Goal: Task Accomplishment & Management: Use online tool/utility

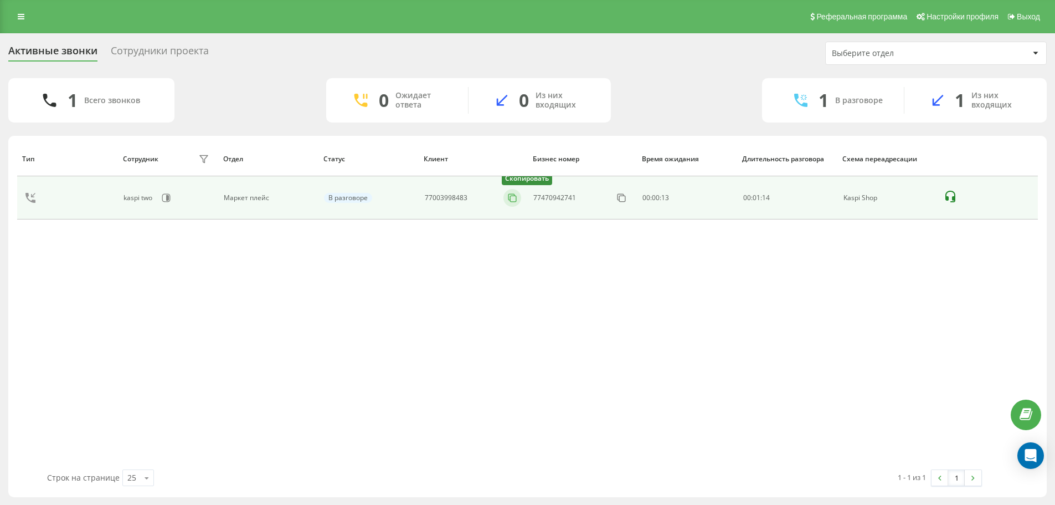
click at [512, 198] on icon at bounding box center [512, 197] width 11 height 11
click at [514, 197] on icon at bounding box center [512, 197] width 11 height 11
click at [514, 201] on icon at bounding box center [512, 197] width 11 height 11
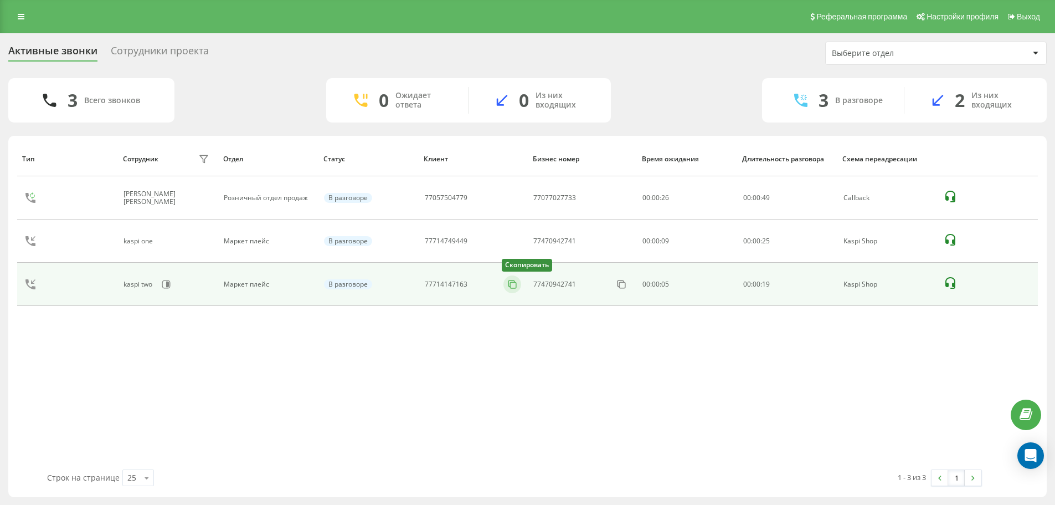
click at [514, 283] on icon at bounding box center [512, 284] width 11 height 11
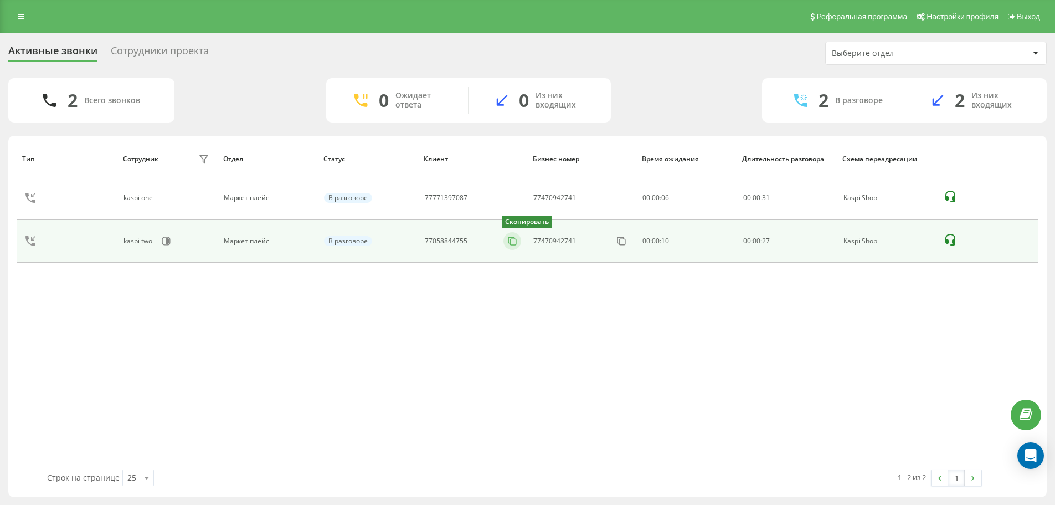
click at [515, 238] on icon at bounding box center [512, 240] width 6 height 6
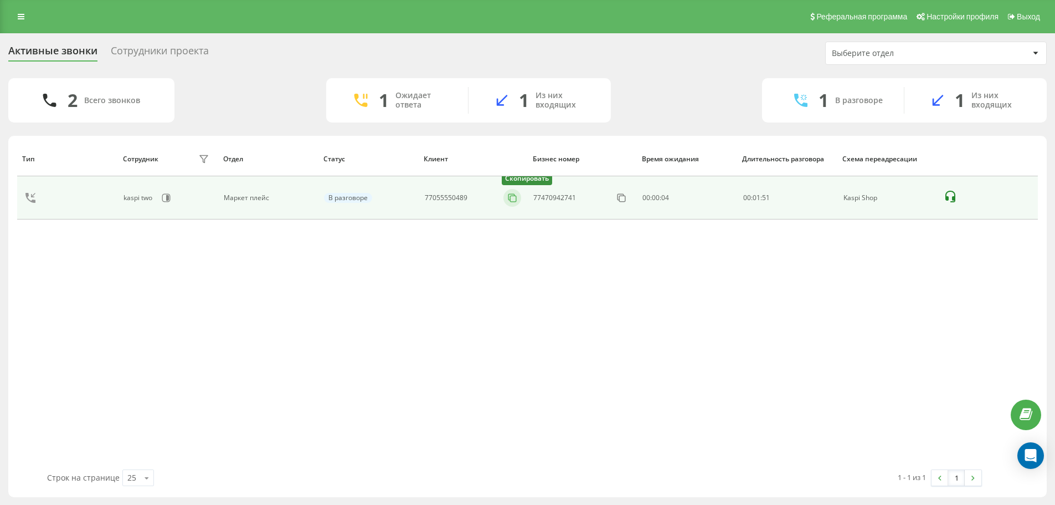
click at [511, 200] on icon at bounding box center [512, 197] width 6 height 6
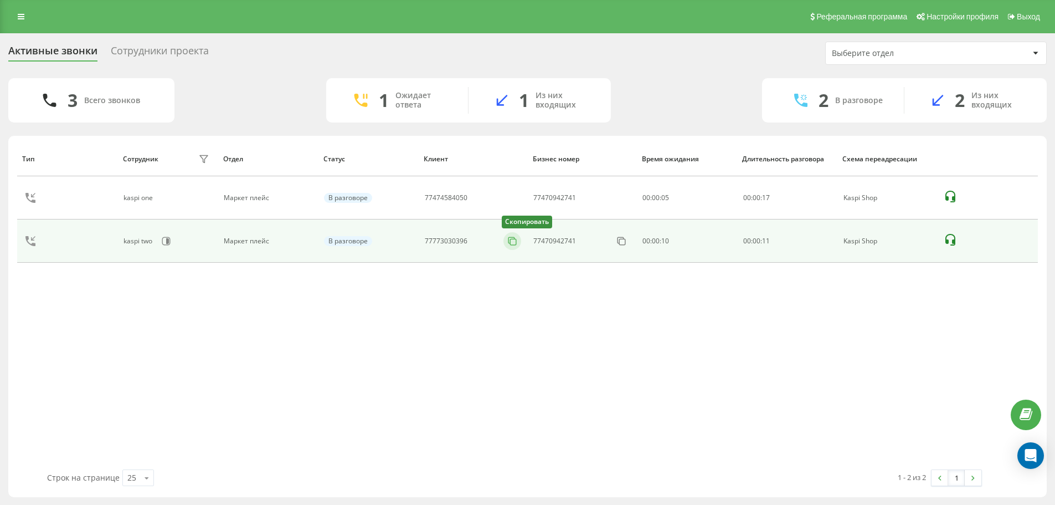
click at [516, 244] on icon at bounding box center [512, 240] width 11 height 11
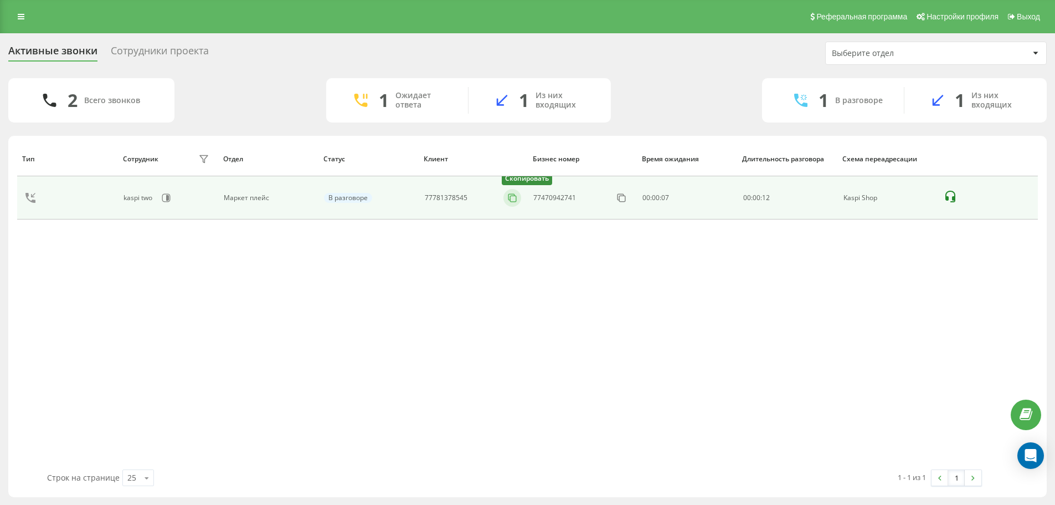
click at [511, 203] on button at bounding box center [513, 198] width 18 height 12
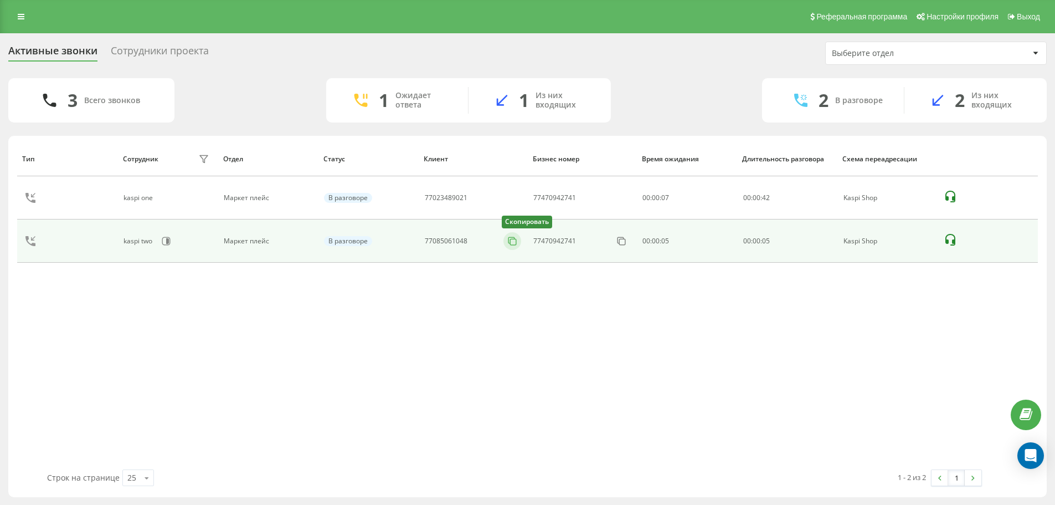
click at [512, 237] on icon at bounding box center [512, 240] width 6 height 6
click at [511, 239] on rect at bounding box center [514, 242] width 6 height 6
click at [519, 241] on button at bounding box center [513, 241] width 18 height 12
click at [514, 240] on icon at bounding box center [512, 240] width 11 height 11
click at [511, 240] on icon at bounding box center [512, 240] width 11 height 11
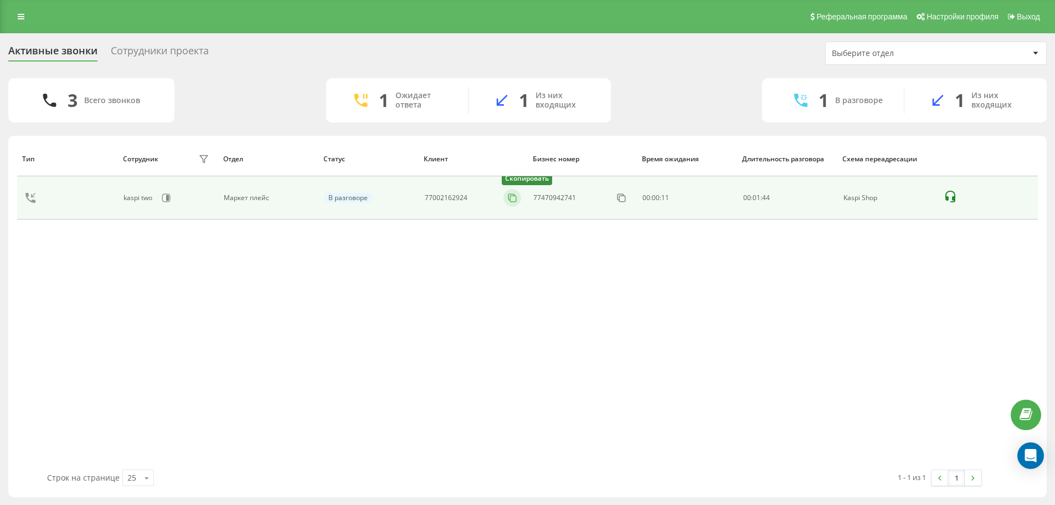
click at [516, 196] on rect at bounding box center [514, 199] width 6 height 6
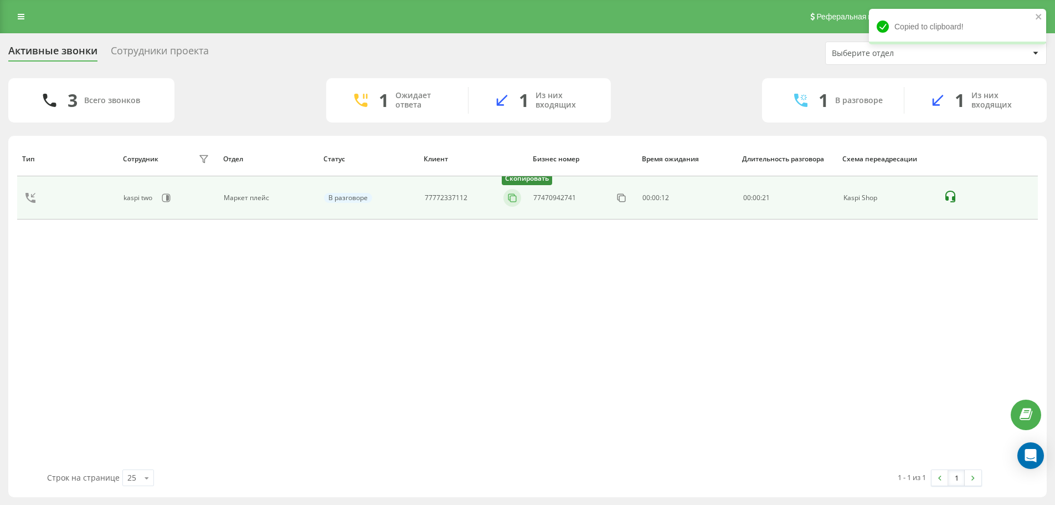
click at [511, 201] on rect at bounding box center [514, 199] width 6 height 6
click at [516, 197] on icon at bounding box center [512, 197] width 11 height 11
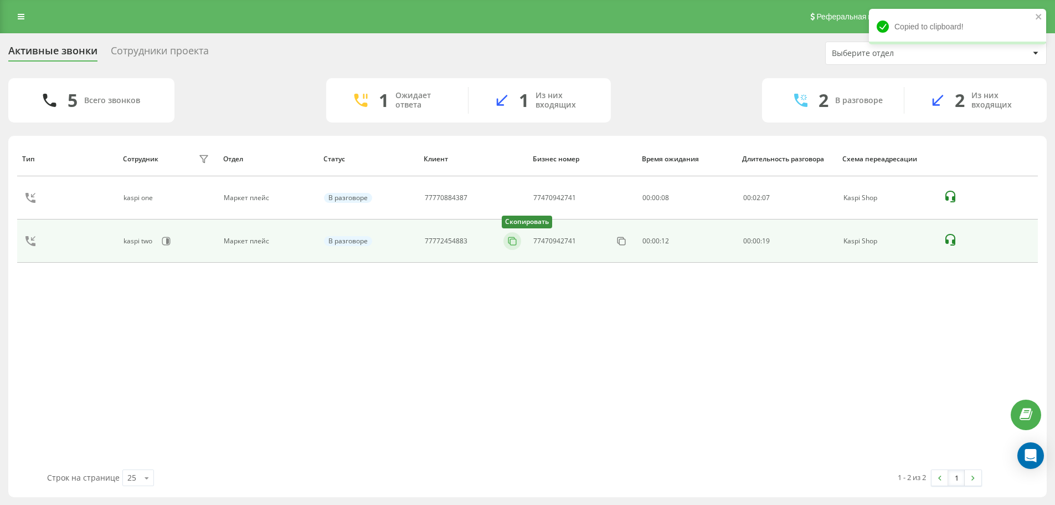
click at [513, 242] on icon at bounding box center [512, 240] width 11 height 11
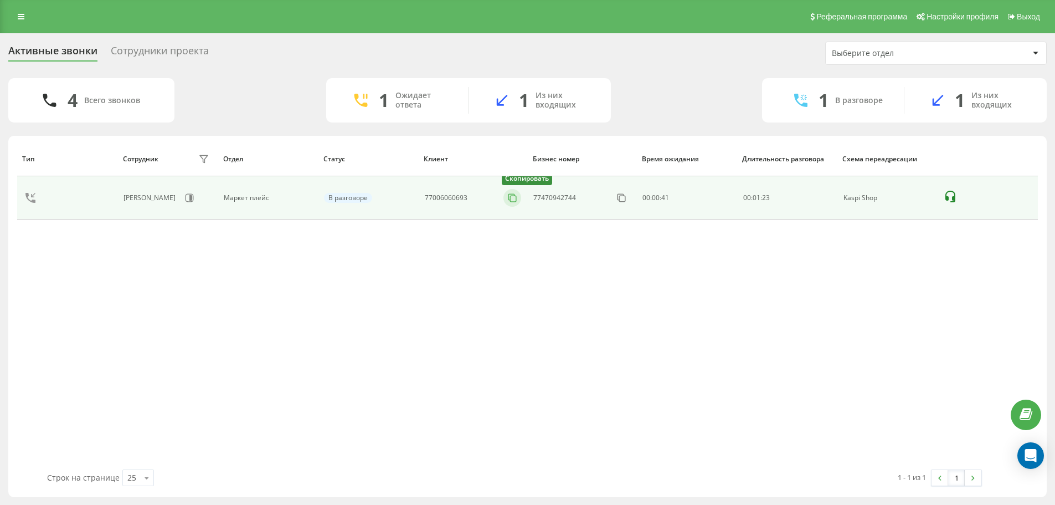
click at [513, 198] on icon at bounding box center [512, 197] width 11 height 11
click at [516, 197] on icon at bounding box center [512, 197] width 11 height 11
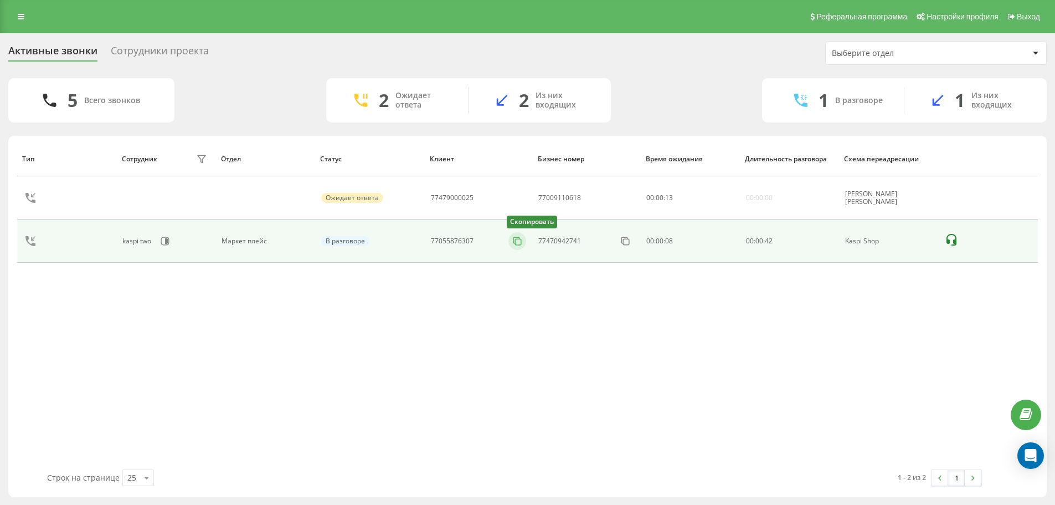
click at [519, 240] on icon at bounding box center [517, 240] width 11 height 11
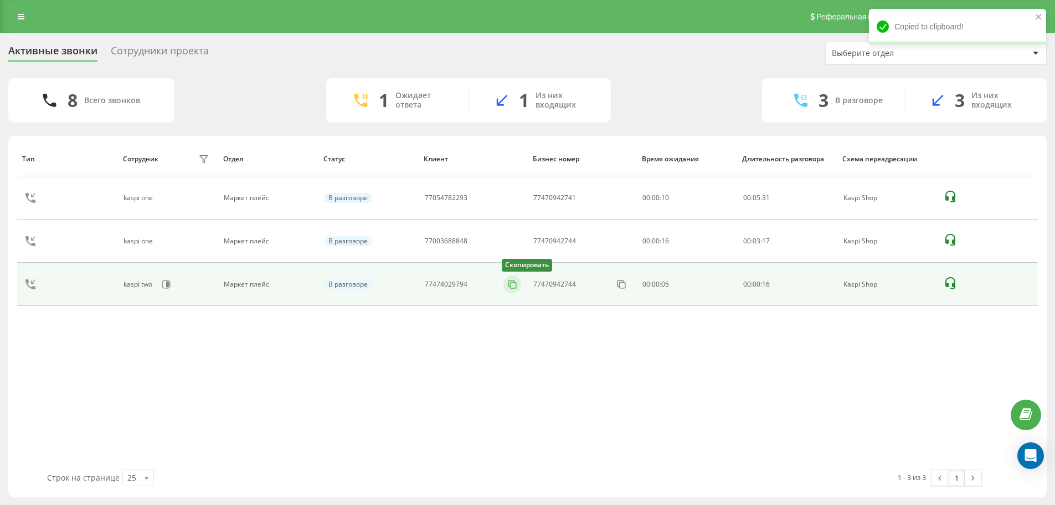
click at [512, 288] on icon at bounding box center [512, 284] width 11 height 11
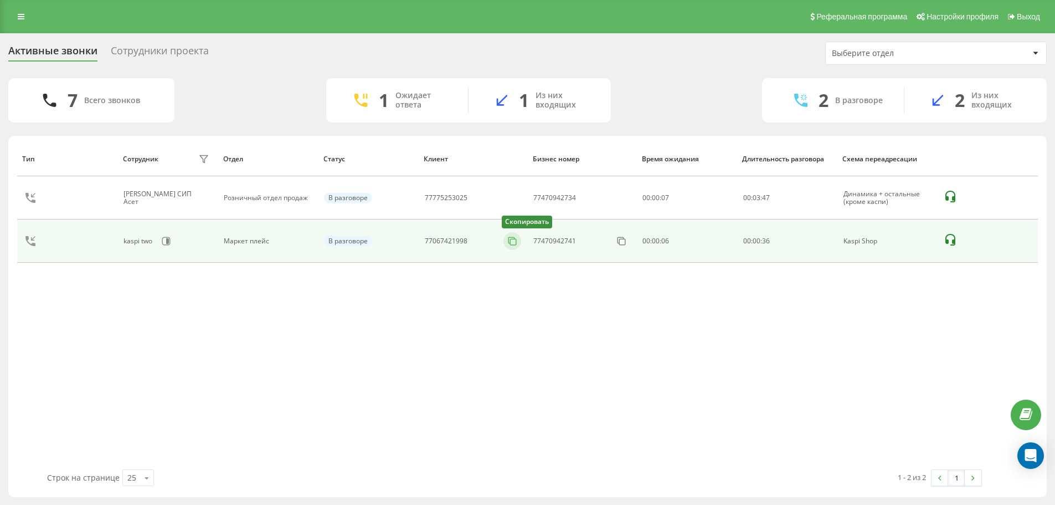
click at [511, 240] on rect at bounding box center [514, 242] width 6 height 6
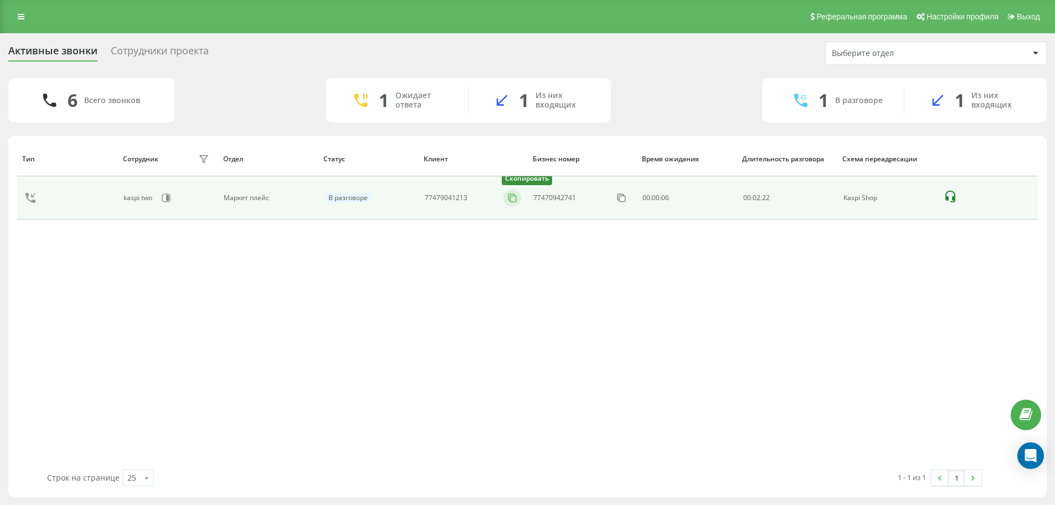
click at [511, 197] on rect at bounding box center [514, 199] width 6 height 6
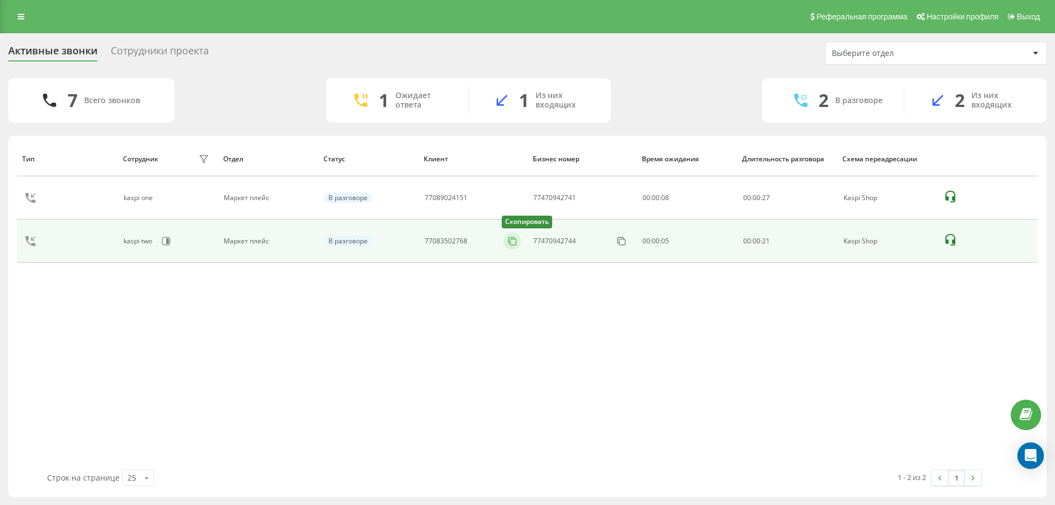
click at [516, 244] on icon at bounding box center [512, 240] width 11 height 11
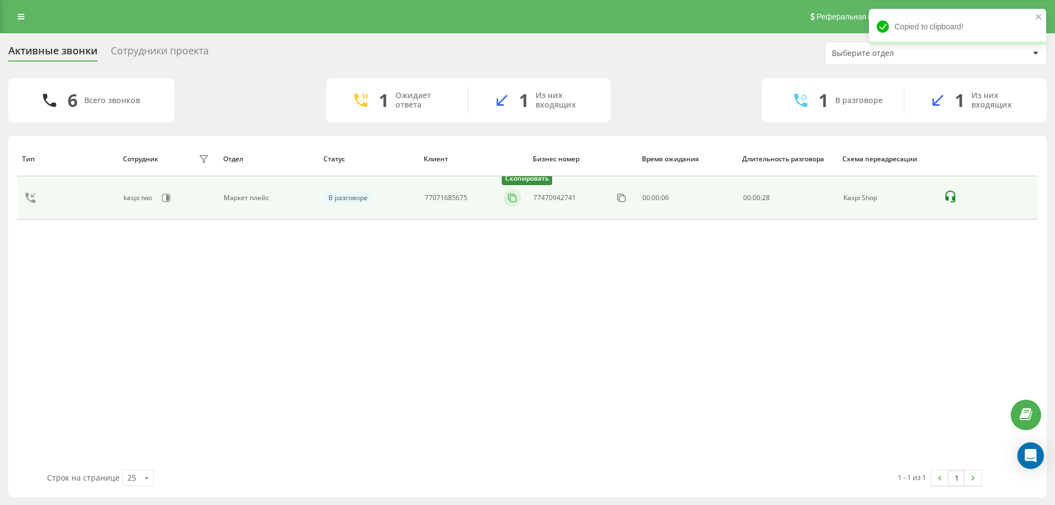
click at [510, 198] on icon at bounding box center [512, 197] width 11 height 11
click at [513, 200] on icon at bounding box center [512, 197] width 11 height 11
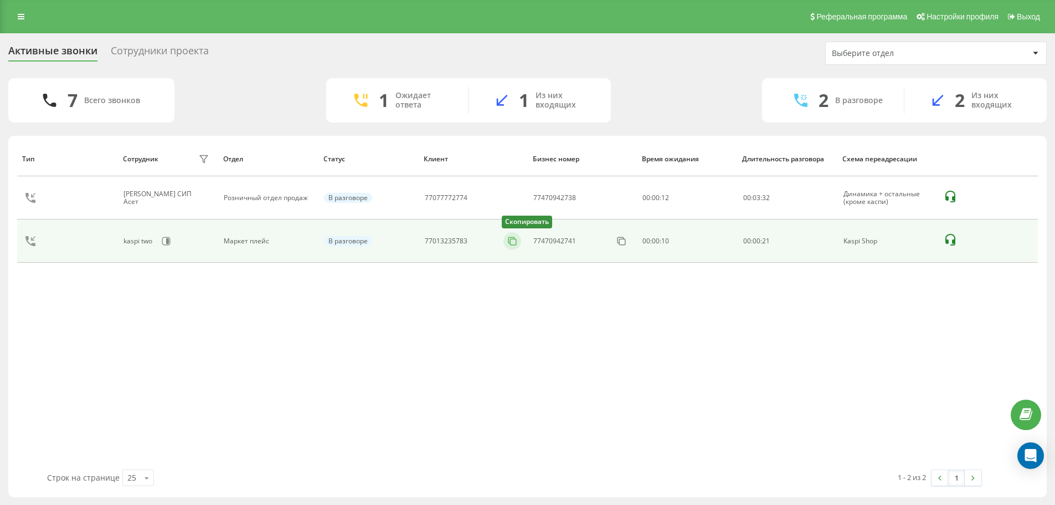
click at [512, 243] on icon at bounding box center [512, 240] width 11 height 11
click at [514, 240] on icon at bounding box center [512, 240] width 11 height 11
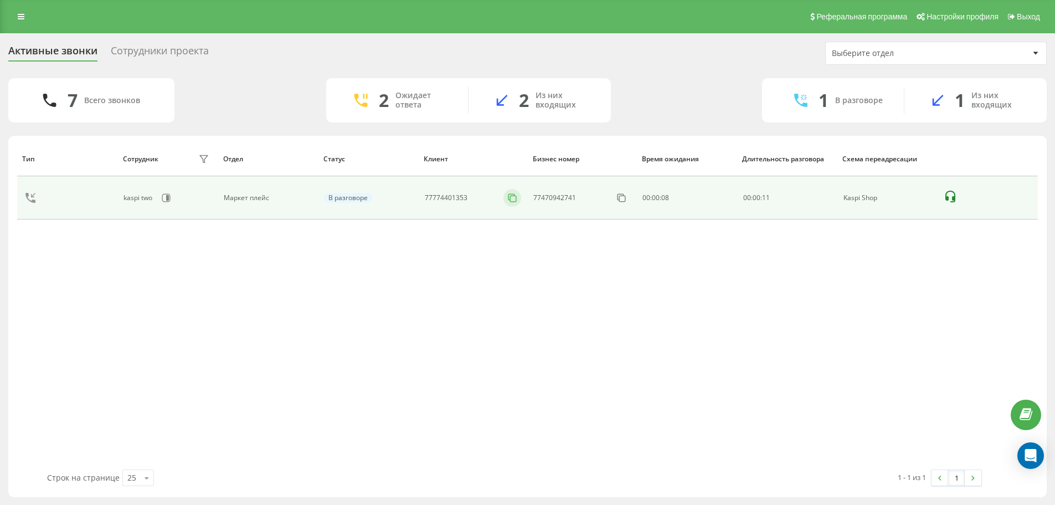
click at [512, 201] on icon at bounding box center [512, 197] width 11 height 11
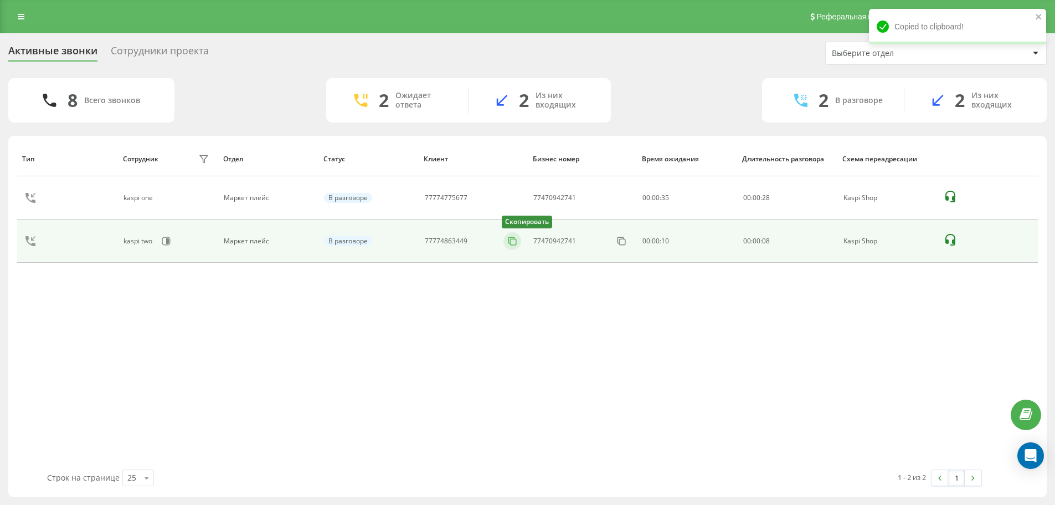
click at [515, 242] on icon at bounding box center [512, 240] width 11 height 11
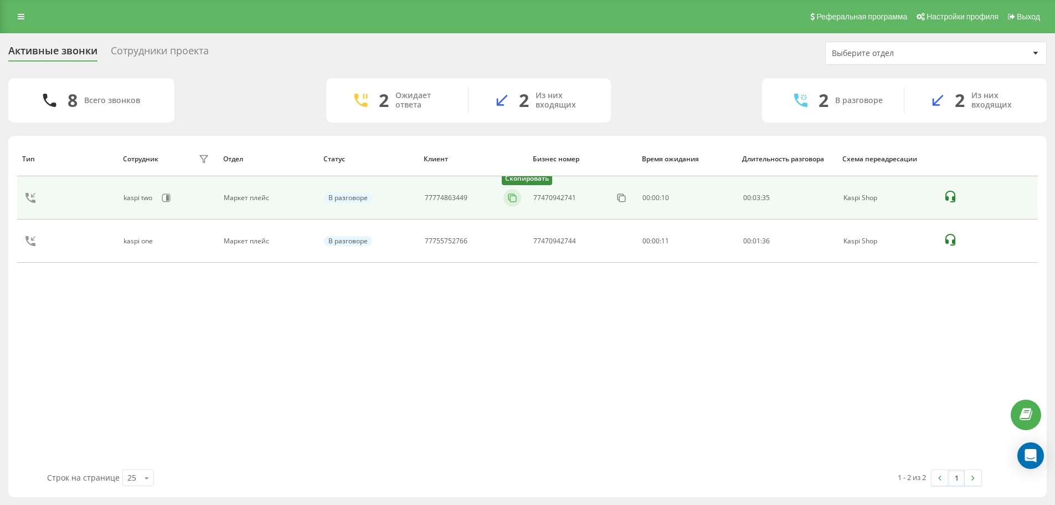
click at [509, 198] on icon at bounding box center [512, 197] width 11 height 11
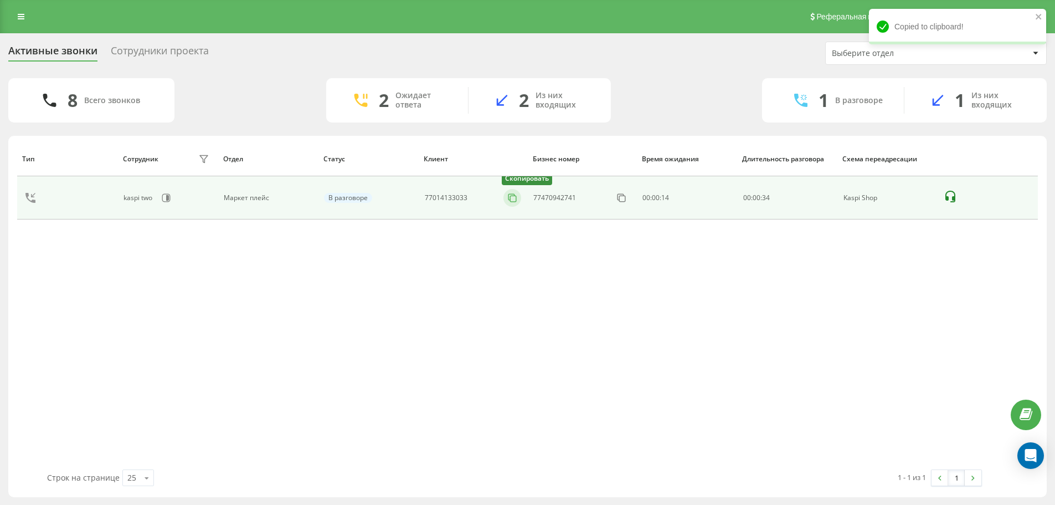
click at [513, 200] on icon at bounding box center [512, 197] width 11 height 11
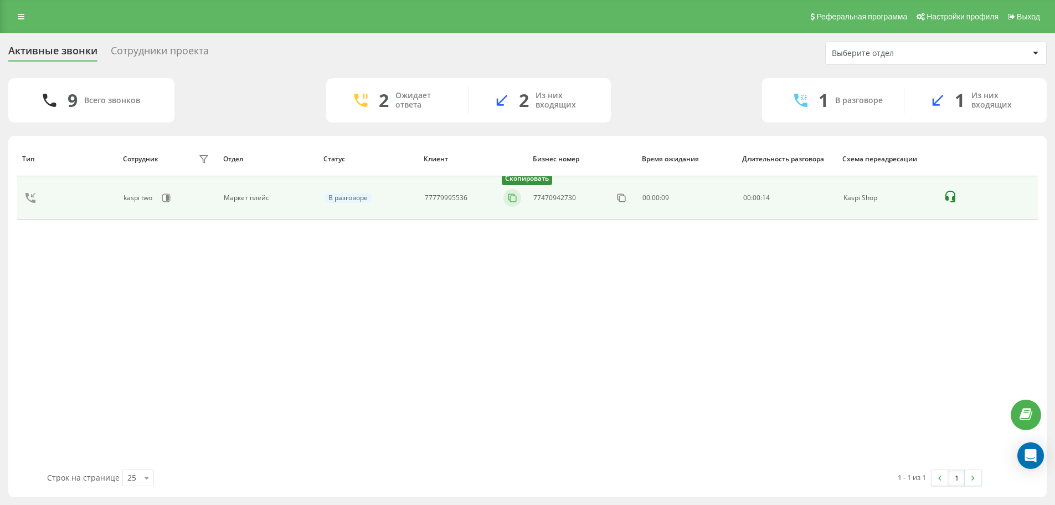
click at [515, 199] on icon at bounding box center [512, 197] width 11 height 11
click at [512, 199] on icon at bounding box center [512, 197] width 11 height 11
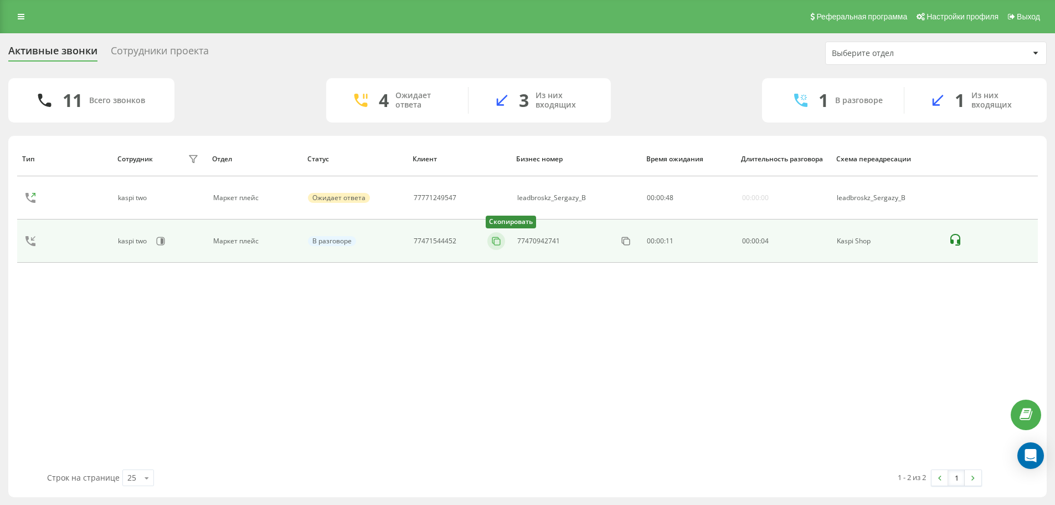
click at [493, 243] on icon at bounding box center [496, 240] width 11 height 11
